Goal: Find specific page/section: Find specific page/section

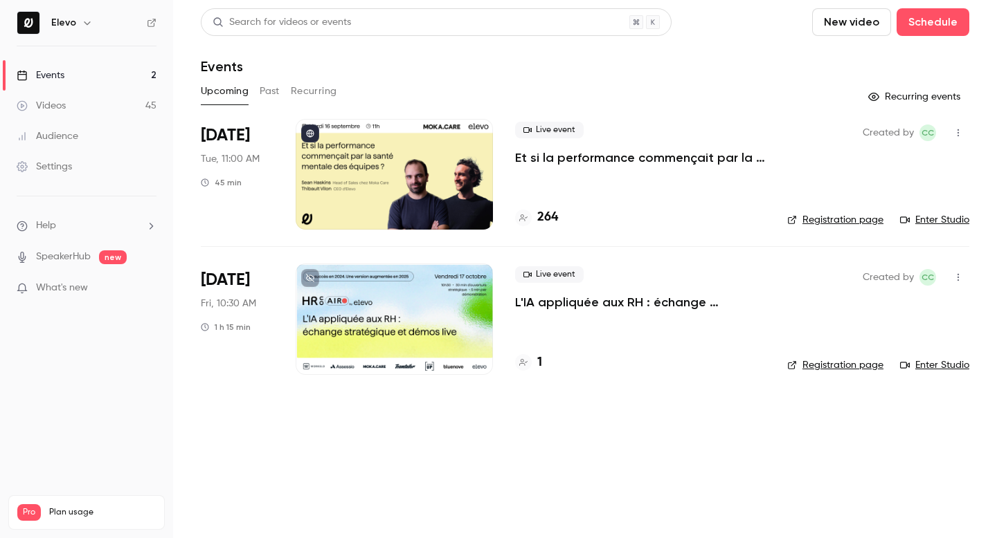
click at [536, 153] on p "Et si la performance commençait par la santé mentale des équipes ?" at bounding box center [640, 158] width 250 height 17
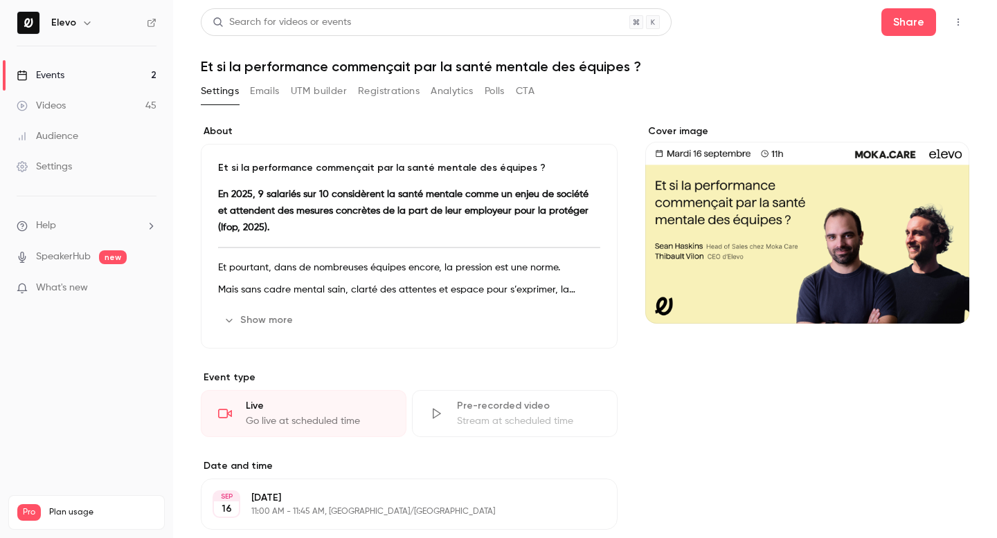
click at [323, 88] on button "UTM builder" at bounding box center [319, 91] width 56 height 22
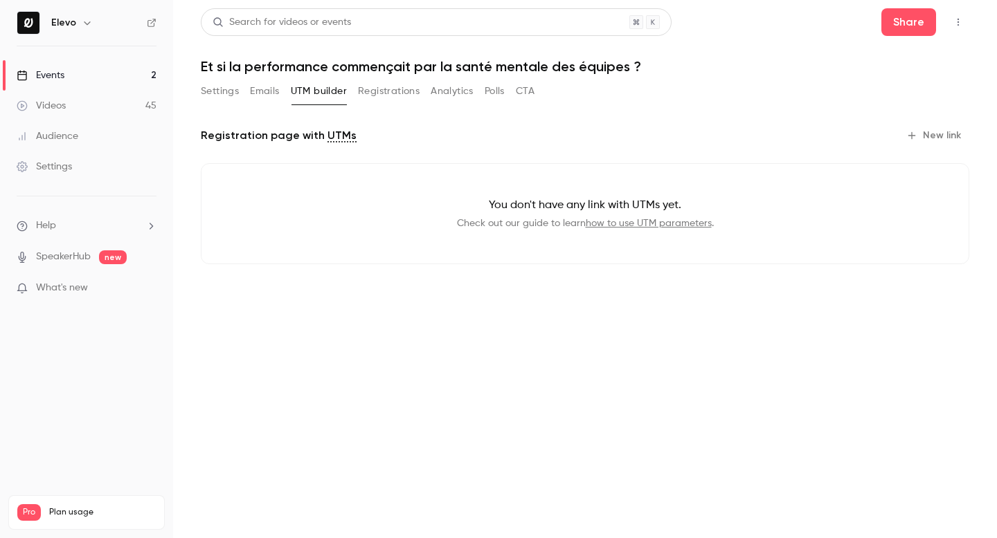
click at [368, 89] on button "Registrations" at bounding box center [389, 91] width 62 height 22
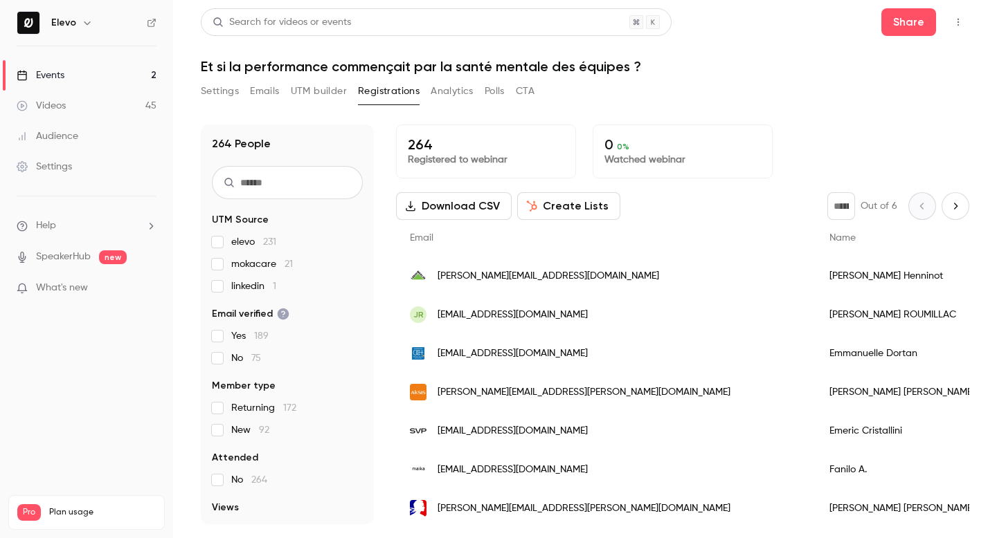
click at [275, 87] on button "Emails" at bounding box center [264, 91] width 29 height 22
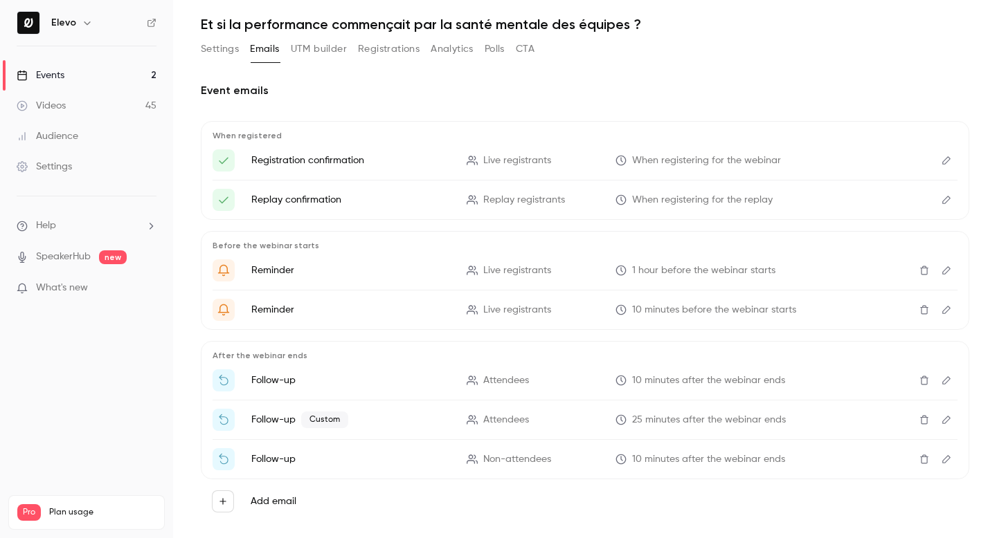
scroll to position [45, 0]
